Goal: Information Seeking & Learning: Learn about a topic

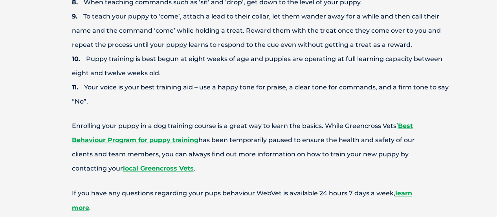
scroll to position [542, 0]
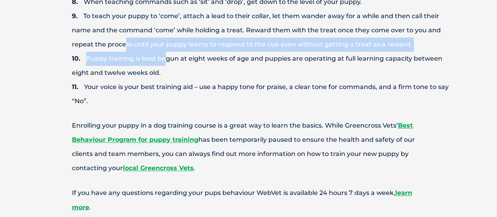
drag, startPoint x: 124, startPoint y: 48, endPoint x: 167, endPoint y: 56, distance: 44.1
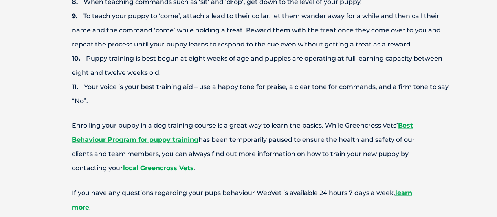
click at [171, 61] on li "Puppy training is best begun at eight weeks of age and puppies are operating at…" at bounding box center [262, 66] width 381 height 28
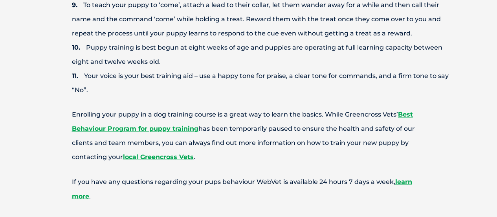
scroll to position [555, 0]
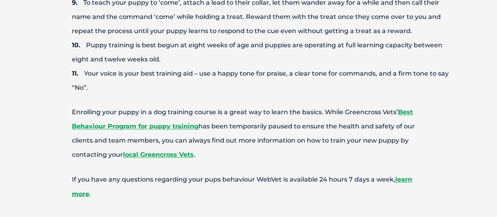
click at [175, 86] on li "Your voice is your best training aid – use a happy tone for praise, a clear ton…" at bounding box center [262, 80] width 381 height 28
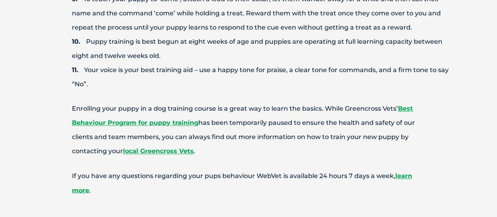
scroll to position [560, 0]
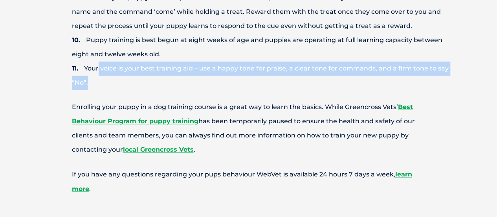
drag, startPoint x: 98, startPoint y: 68, endPoint x: 132, endPoint y: 85, distance: 38.3
click at [132, 85] on li "Your voice is your best training aid – use a happy tone for praise, a clear ton…" at bounding box center [262, 75] width 381 height 28
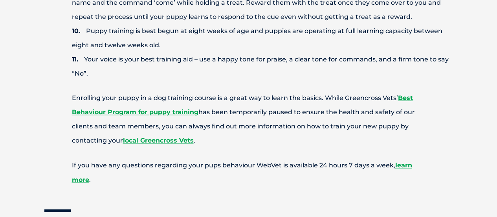
scroll to position [572, 0]
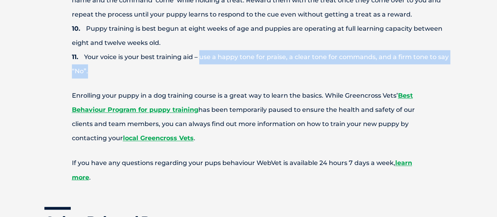
drag, startPoint x: 200, startPoint y: 57, endPoint x: 206, endPoint y: 65, distance: 9.8
click at [206, 65] on li "Your voice is your best training aid – use a happy tone for praise, a clear ton…" at bounding box center [262, 64] width 381 height 28
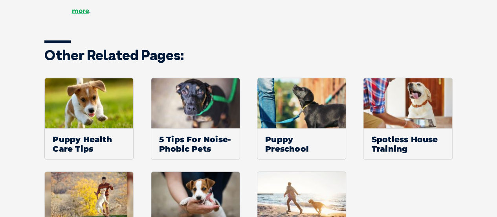
scroll to position [738, 0]
